Goal: Transaction & Acquisition: Book appointment/travel/reservation

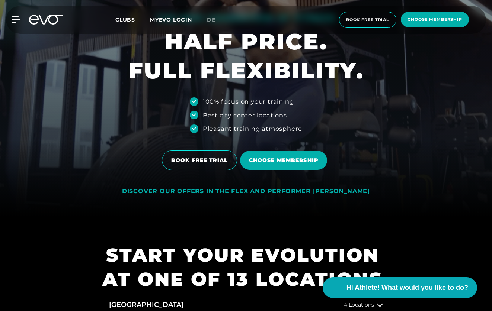
scroll to position [94, 0]
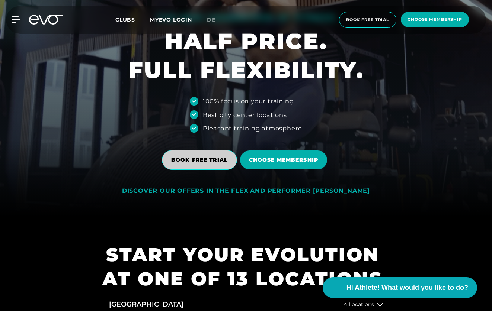
click at [197, 158] on span "BOOK FREE TRIAL" at bounding box center [199, 160] width 57 height 8
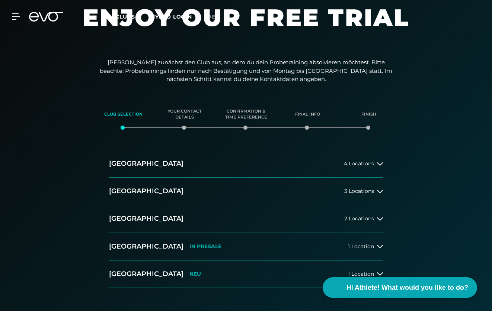
scroll to position [61, 0]
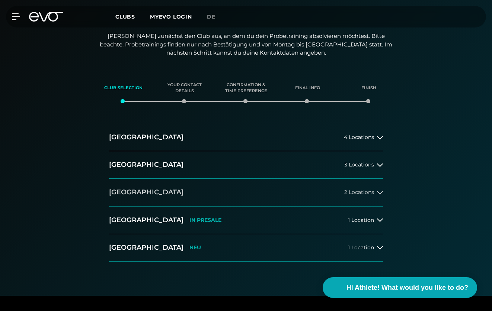
click at [359, 191] on span "2 Locations" at bounding box center [359, 193] width 30 height 6
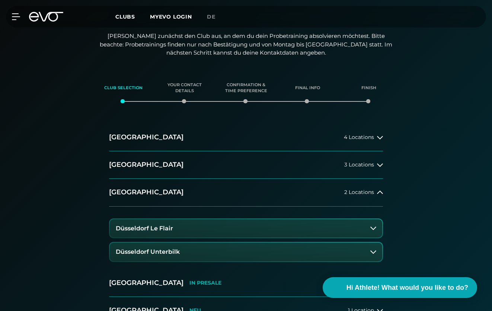
click at [326, 223] on button "Düsseldorf Le Flair" at bounding box center [246, 228] width 272 height 19
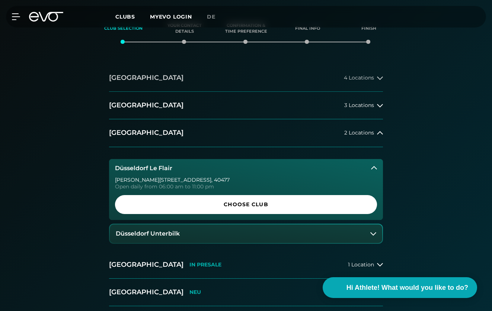
scroll to position [125, 0]
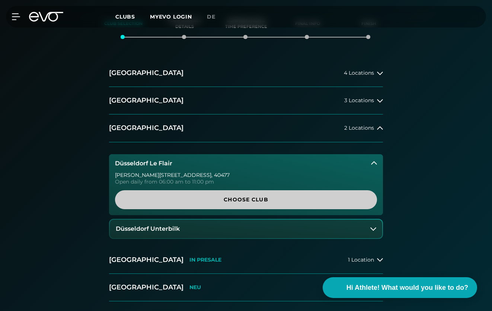
click at [267, 193] on span "Choose Club" at bounding box center [246, 199] width 262 height 19
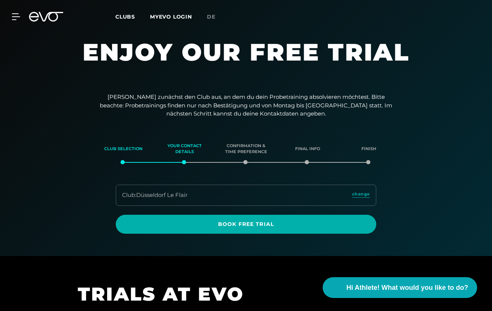
scroll to position [0, 0]
click at [130, 16] on span "Clubs" at bounding box center [125, 16] width 20 height 7
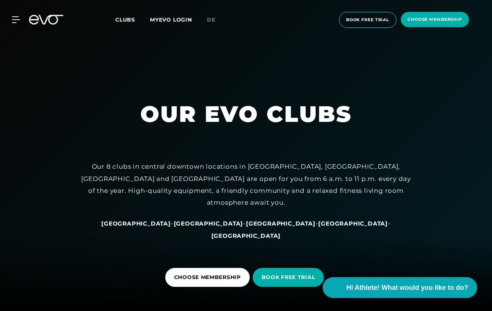
click at [52, 19] on icon at bounding box center [46, 20] width 34 height 10
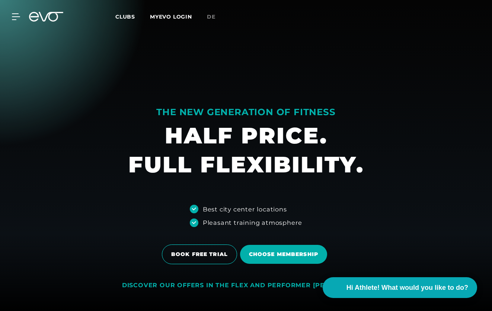
click at [15, 21] on div "MyEVO Login About Memberships free trial DAYPASS EVO Studios Düsseldorf Berlin …" at bounding box center [245, 17] width 489 height 22
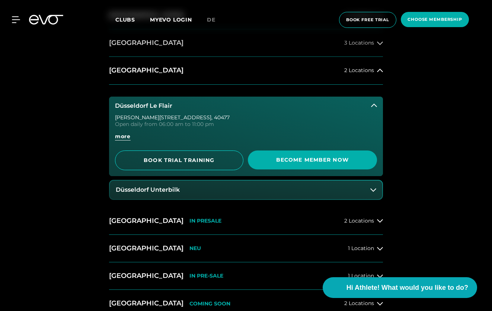
scroll to position [384, 0]
click at [122, 137] on span "more" at bounding box center [123, 136] width 16 height 8
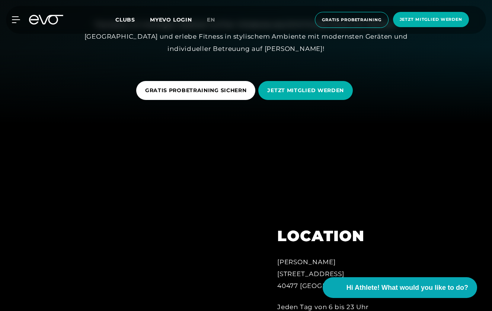
scroll to position [178, 0]
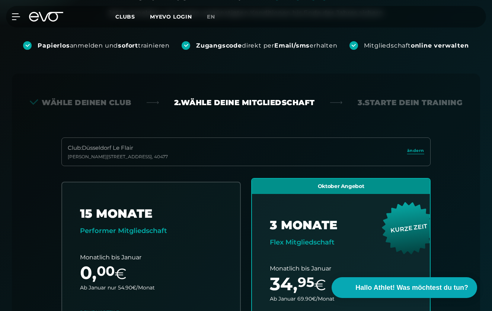
scroll to position [97, 0]
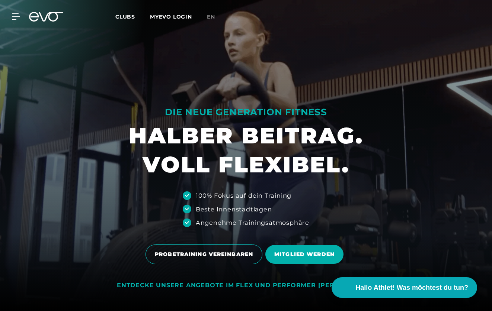
click at [182, 18] on link "MYEVO LOGIN" at bounding box center [171, 16] width 42 height 7
